Goal: Task Accomplishment & Management: Manage account settings

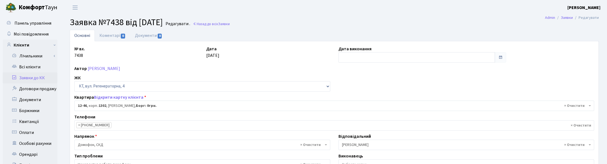
select select "7153"
select select "38"
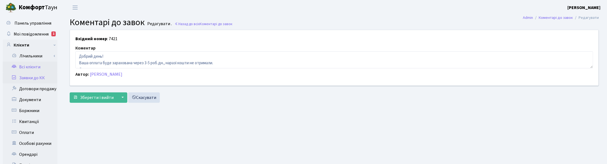
click at [25, 62] on link "Всі клієнти" at bounding box center [30, 66] width 55 height 11
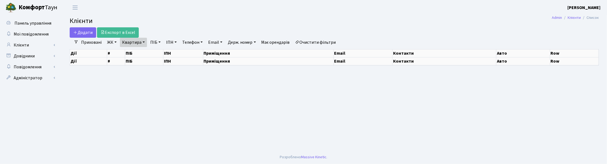
select select "25"
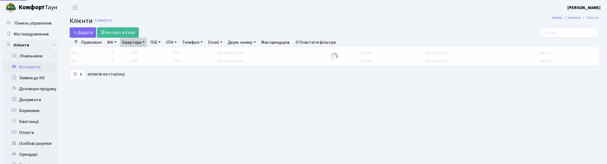
click at [139, 44] on link "Квартира" at bounding box center [133, 42] width 27 height 9
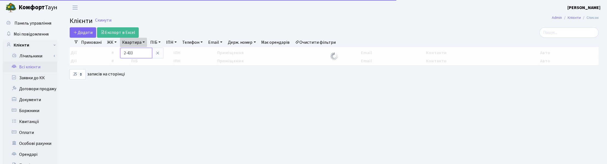
click at [141, 51] on input "2-433" at bounding box center [136, 53] width 32 height 10
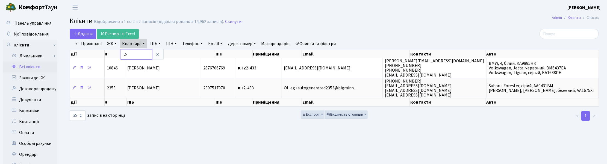
type input "2"
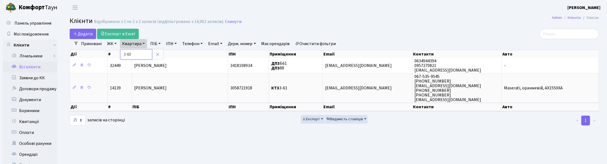
type input "3-60"
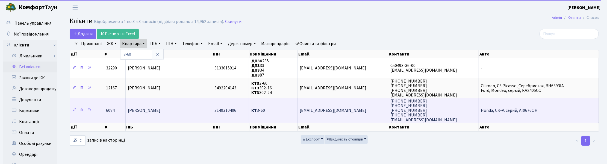
click at [150, 112] on td "[PERSON_NAME]" at bounding box center [169, 110] width 87 height 25
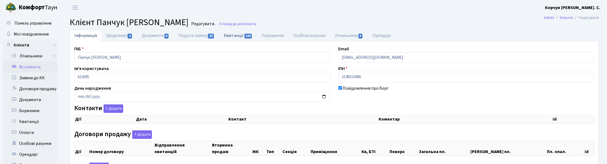
checkbox input "true"
select select "25"
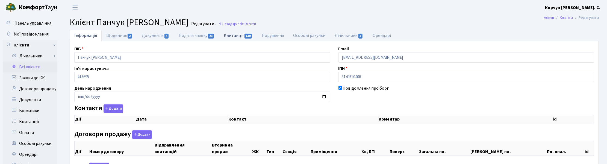
select select "25"
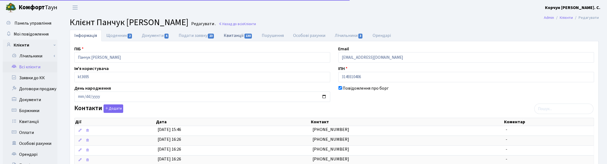
click at [242, 35] on link "Квитанції 130" at bounding box center [238, 35] width 38 height 11
select select "25"
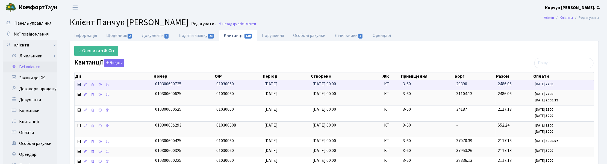
click at [79, 85] on icon at bounding box center [79, 84] width 4 height 4
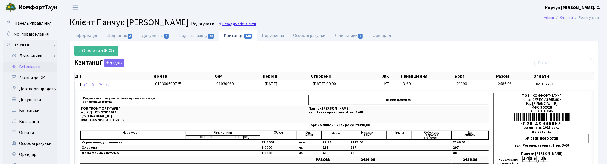
click at [248, 22] on span "Клієнти" at bounding box center [250, 23] width 12 height 5
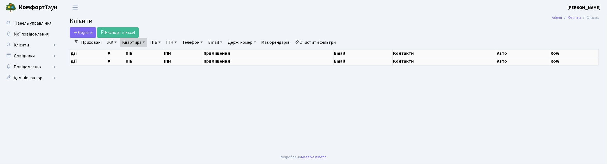
select select "25"
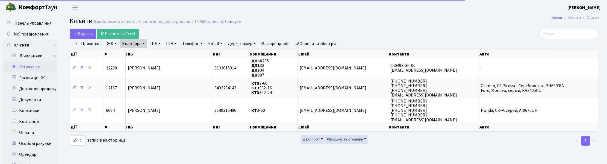
click at [141, 42] on link "Квартира" at bounding box center [133, 43] width 27 height 9
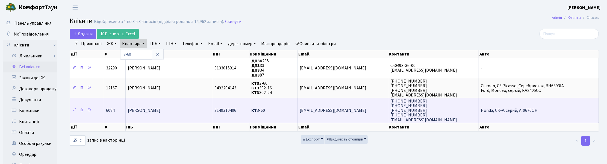
click at [156, 114] on td "Панчук Юлія Михайлівна" at bounding box center [169, 110] width 87 height 25
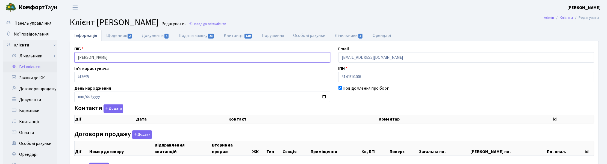
drag, startPoint x: 139, startPoint y: 54, endPoint x: 68, endPoint y: 49, distance: 71.1
click at [68, 49] on div "Інформація Щоденник 2 Документи 4 Подати заявку 23 Квитанції 130 Порушення Особ…" at bounding box center [334, 145] width 537 height 230
select select "25"
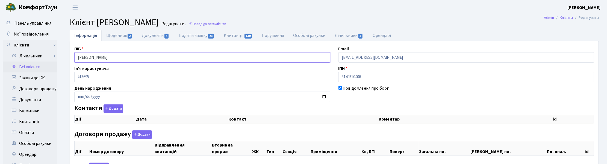
select select "25"
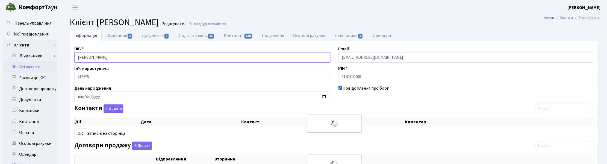
checkbox input "true"
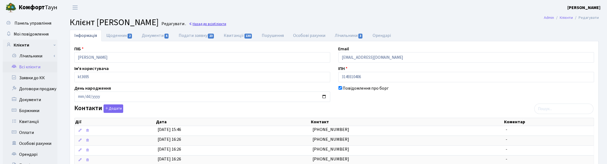
click at [226, 23] on link "Назад до всіх Клієнти" at bounding box center [207, 23] width 37 height 5
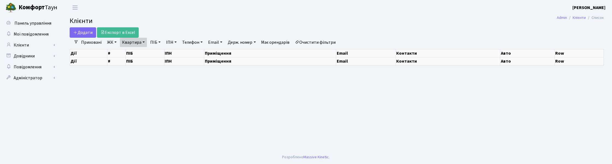
select select "25"
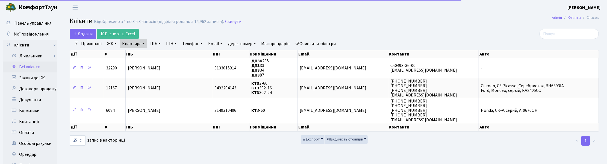
click at [143, 42] on link "Квартира" at bounding box center [133, 43] width 27 height 9
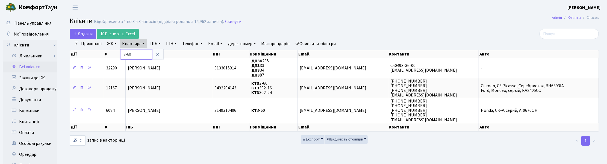
drag, startPoint x: 138, startPoint y: 54, endPoint x: 123, endPoint y: 53, distance: 14.8
click at [123, 53] on input "3-60" at bounding box center [136, 54] width 32 height 10
type input "13-253"
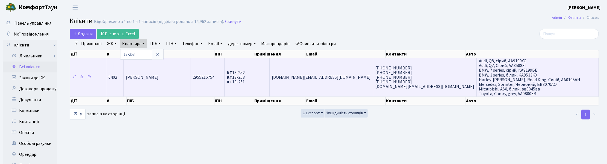
click at [148, 78] on span "[PERSON_NAME]" at bounding box center [142, 77] width 32 height 6
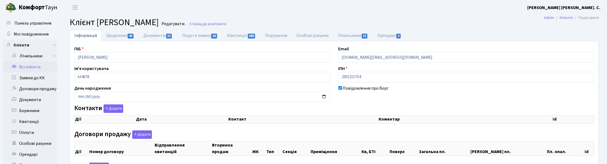
checkbox input "true"
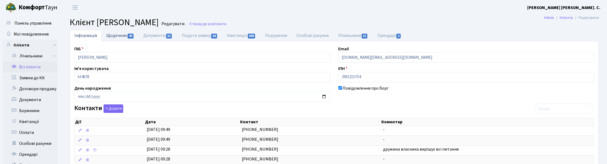
click at [118, 36] on link "Щоденник 43" at bounding box center [120, 35] width 37 height 11
select select "25"
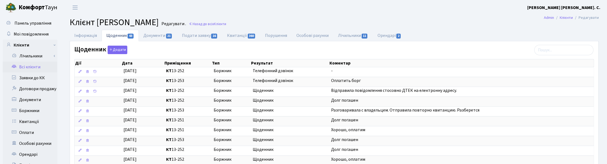
drag, startPoint x: 387, startPoint y: 13, endPoint x: 355, endPoint y: 15, distance: 31.5
click at [387, 13] on header "Комфорт Таун Корчун І. С. Мій обліковий запис Вийти" at bounding box center [303, 7] width 607 height 15
click at [370, 19] on h2 "Клієнт Рабінов Костянтин Ігорович Редагувати . Назад до всіх Клієнти" at bounding box center [334, 22] width 529 height 10
click at [113, 51] on button "Додати" at bounding box center [118, 50] width 20 height 8
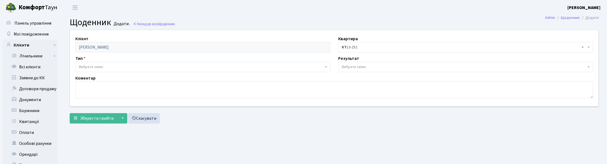
click at [83, 69] on span "Вибрати запис" at bounding box center [91, 66] width 25 height 5
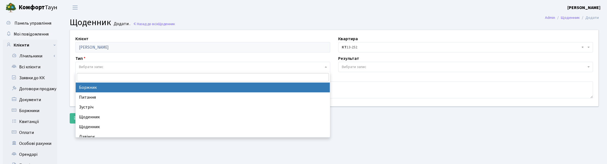
select select "189"
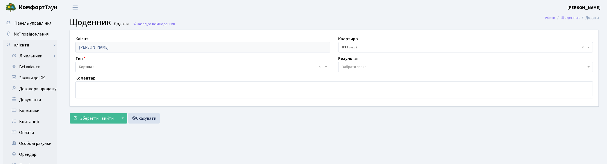
click at [354, 67] on span "Вибрати запис" at bounding box center [354, 66] width 25 height 5
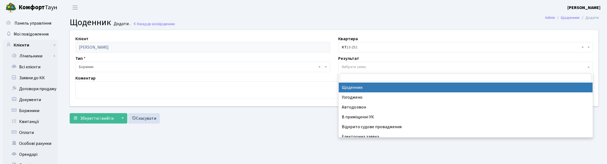
select select "14"
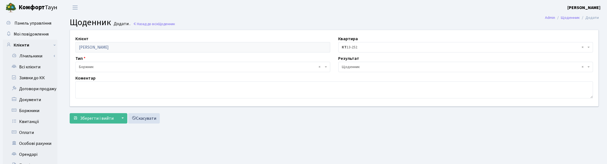
click at [362, 47] on span "× КТ 13-252" at bounding box center [464, 46] width 244 height 5
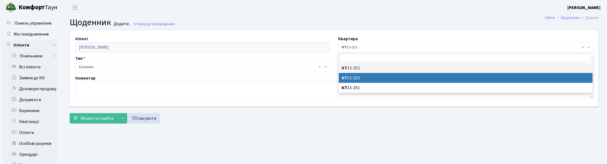
select select "5845"
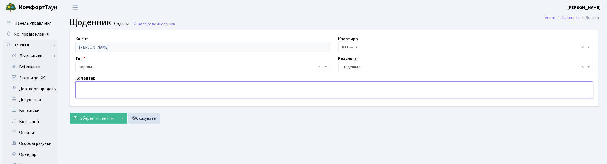
click at [99, 89] on textarea at bounding box center [333, 89] width 517 height 17
type textarea "Оплатили борг 40 т.грн."
click at [99, 118] on span "Зберегти і вийти" at bounding box center [97, 118] width 34 height 6
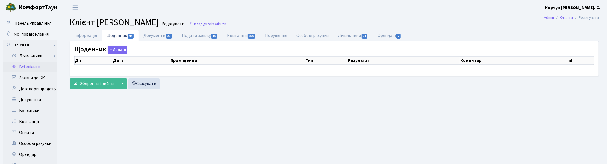
select select "25"
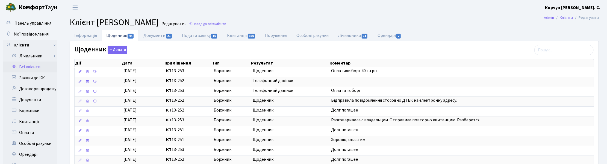
scroll to position [34, 0]
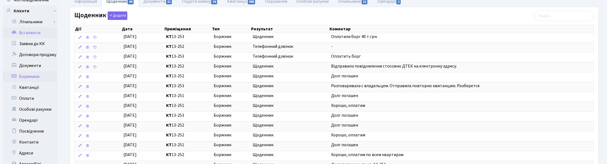
click at [34, 77] on link "Боржники" at bounding box center [30, 76] width 55 height 11
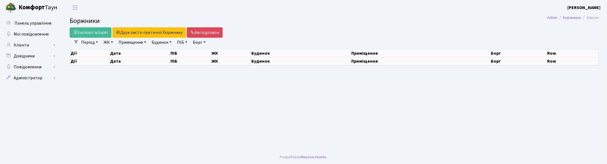
select select "25"
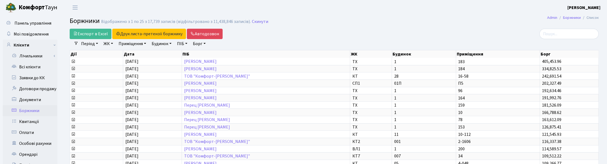
click at [111, 43] on link "ЖК" at bounding box center [108, 43] width 14 height 9
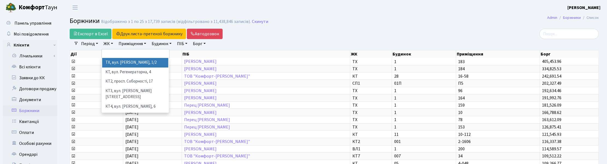
click at [116, 62] on li "ТХ, вул. [PERSON_NAME], 1/2" at bounding box center [135, 63] width 66 height 10
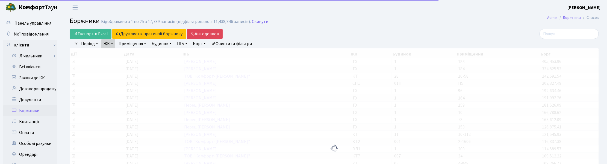
click at [166, 43] on link "Будинок" at bounding box center [161, 43] width 24 height 9
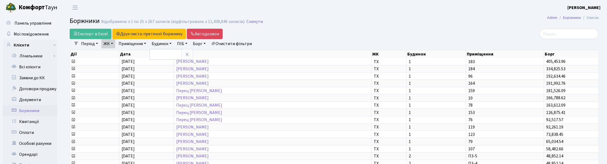
click at [147, 42] on link "Приміщення" at bounding box center [132, 43] width 32 height 9
click at [129, 54] on input "text" at bounding box center [133, 54] width 32 height 10
type input "96"
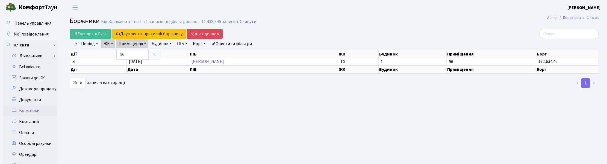
click at [354, 29] on div "Експорт в Excel Друк листа-претензії боржнику ЖК КТ ЦП ТХ КТ2 КТ3 КТ4 КТ5 КТ6 К…" at bounding box center [245, 34] width 350 height 10
click at [146, 46] on link "Приміщення" at bounding box center [132, 43] width 32 height 9
click at [156, 53] on icon at bounding box center [154, 54] width 4 height 4
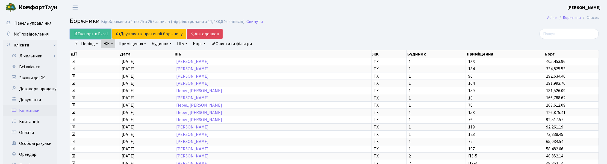
drag, startPoint x: 89, startPoint y: 33, endPoint x: 339, endPoint y: 35, distance: 250.1
click at [89, 33] on link "Експорт в Excel" at bounding box center [91, 34] width 42 height 10
